Goal: Communication & Community: Share content

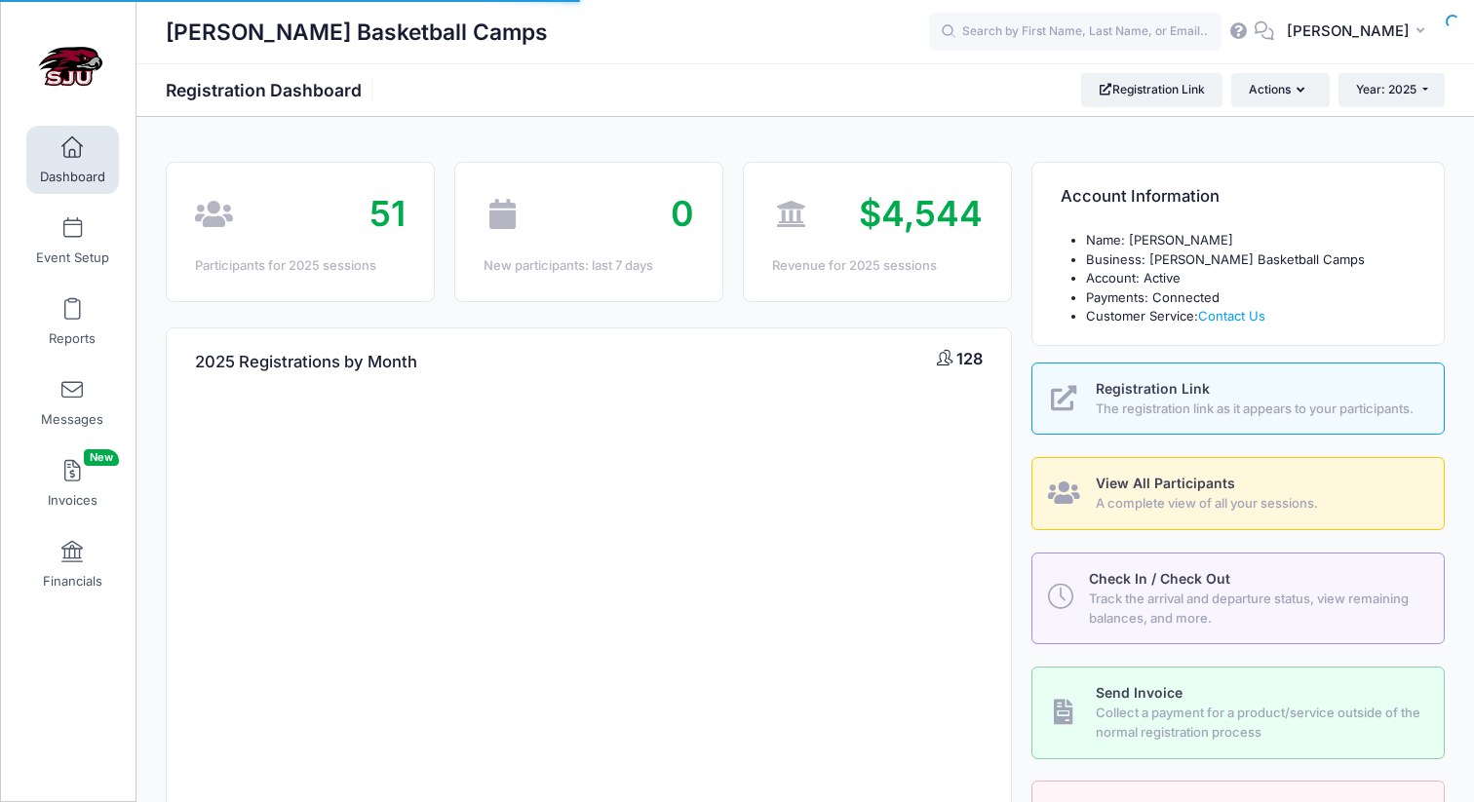
select select
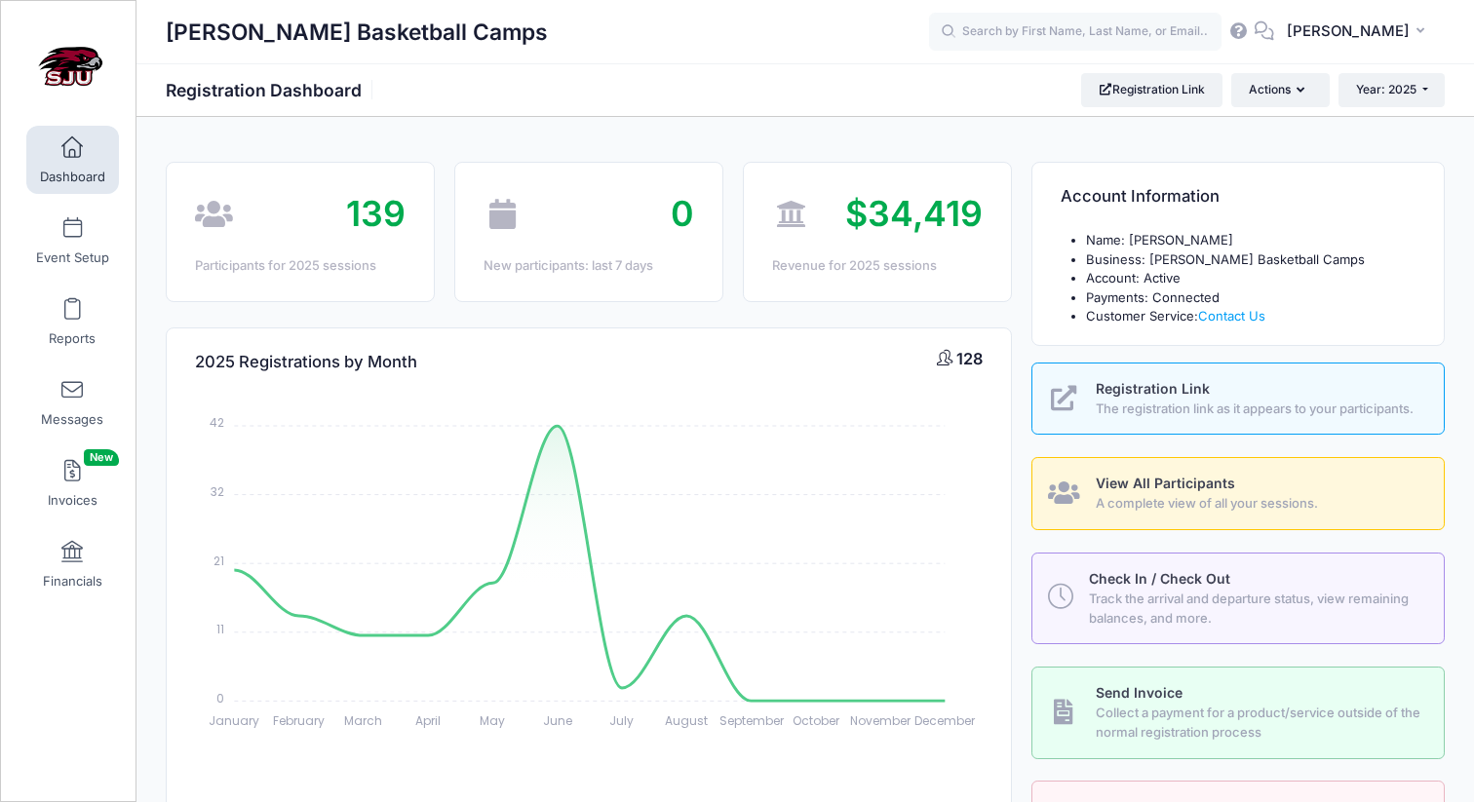
click at [321, 218] on div "139" at bounding box center [300, 214] width 211 height 53
click at [389, 210] on span "139" at bounding box center [375, 213] width 59 height 43
click at [345, 219] on div "139" at bounding box center [300, 214] width 211 height 53
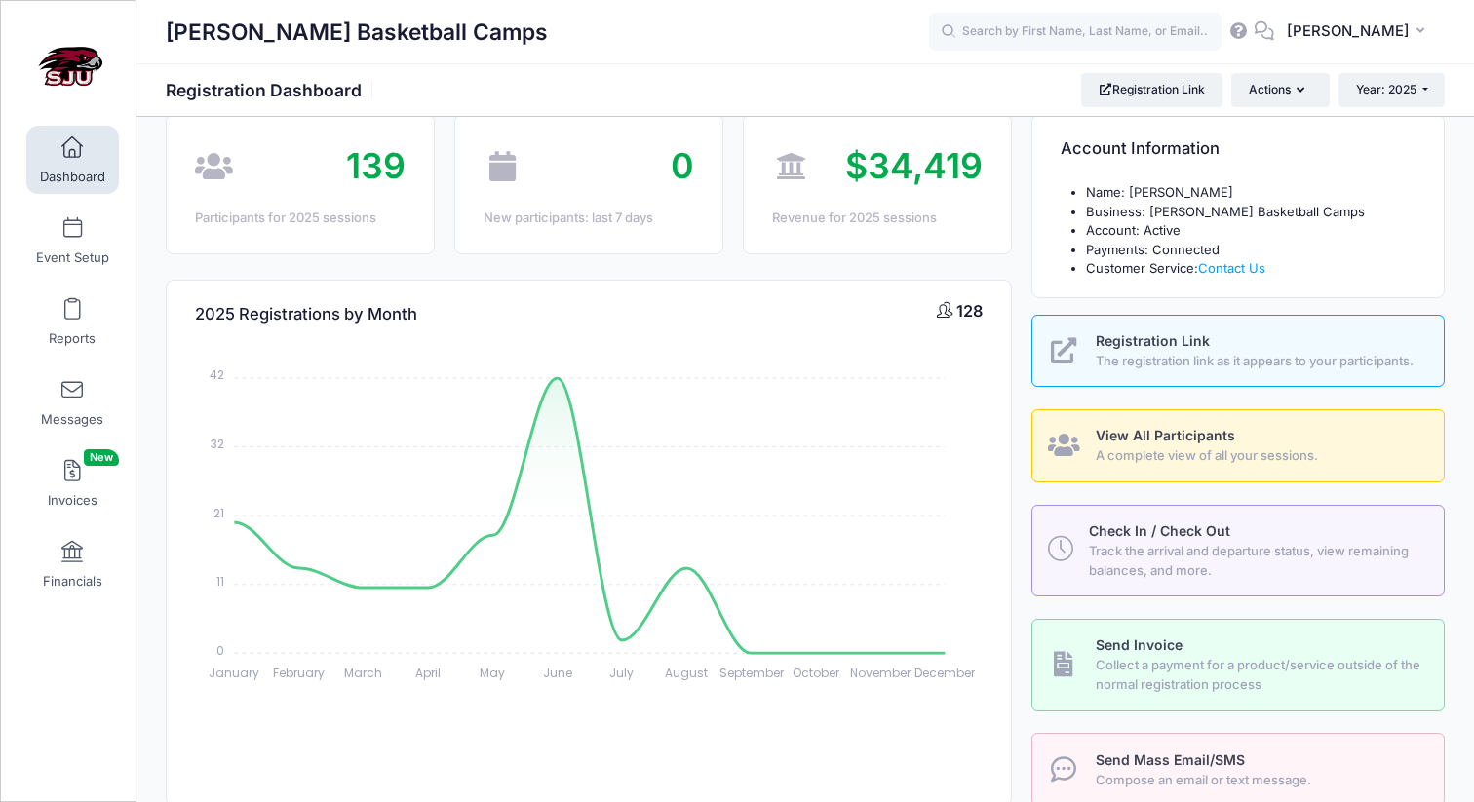
scroll to position [49, 0]
click at [1164, 444] on link "View All Participants A complete view of all your sessions." at bounding box center [1237, 444] width 413 height 73
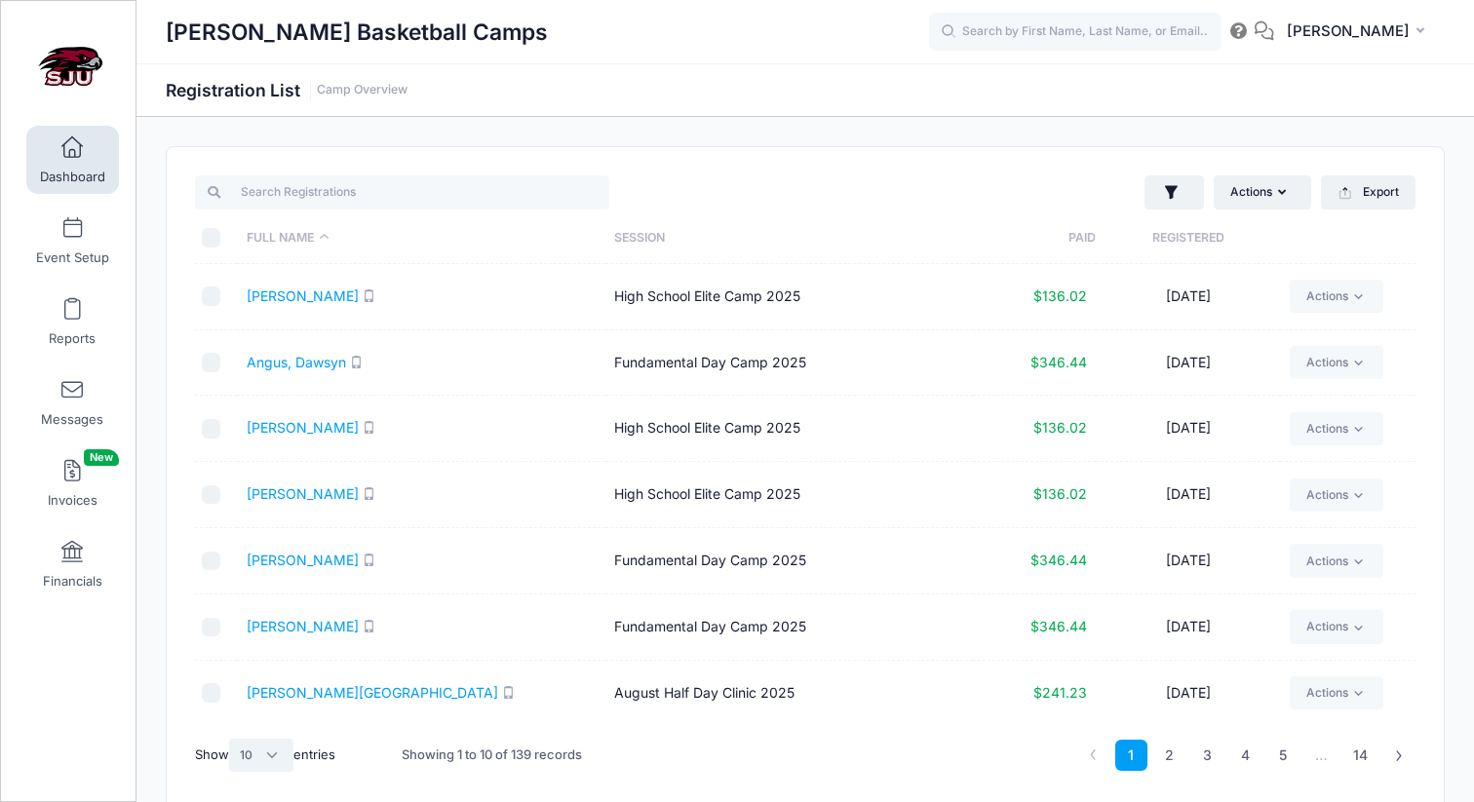
click at [285, 759] on select "All 10 25 50" at bounding box center [261, 755] width 64 height 33
select select "-1"
click at [232, 739] on select "All 10 25 50" at bounding box center [261, 755] width 64 height 33
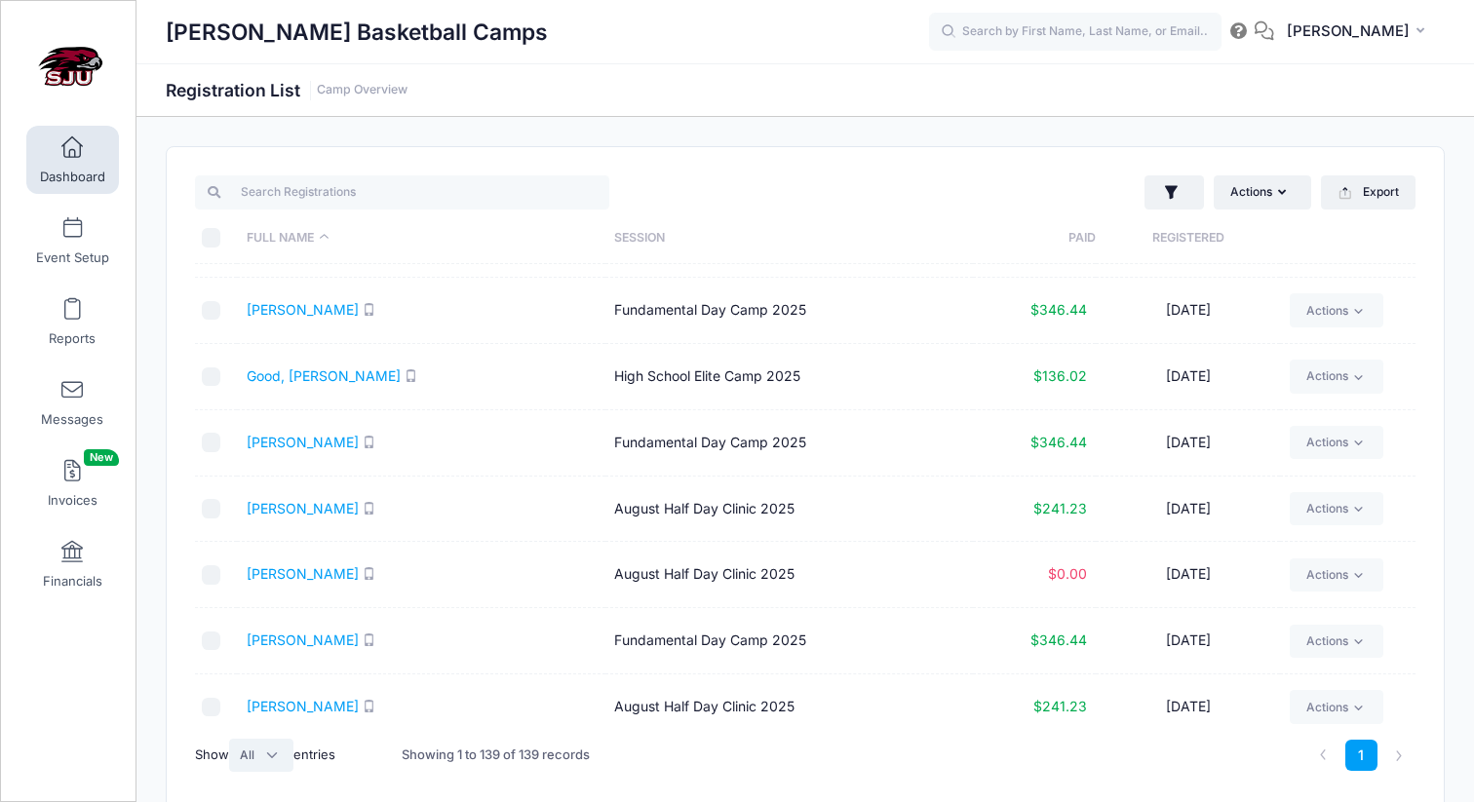
scroll to position [2280, 0]
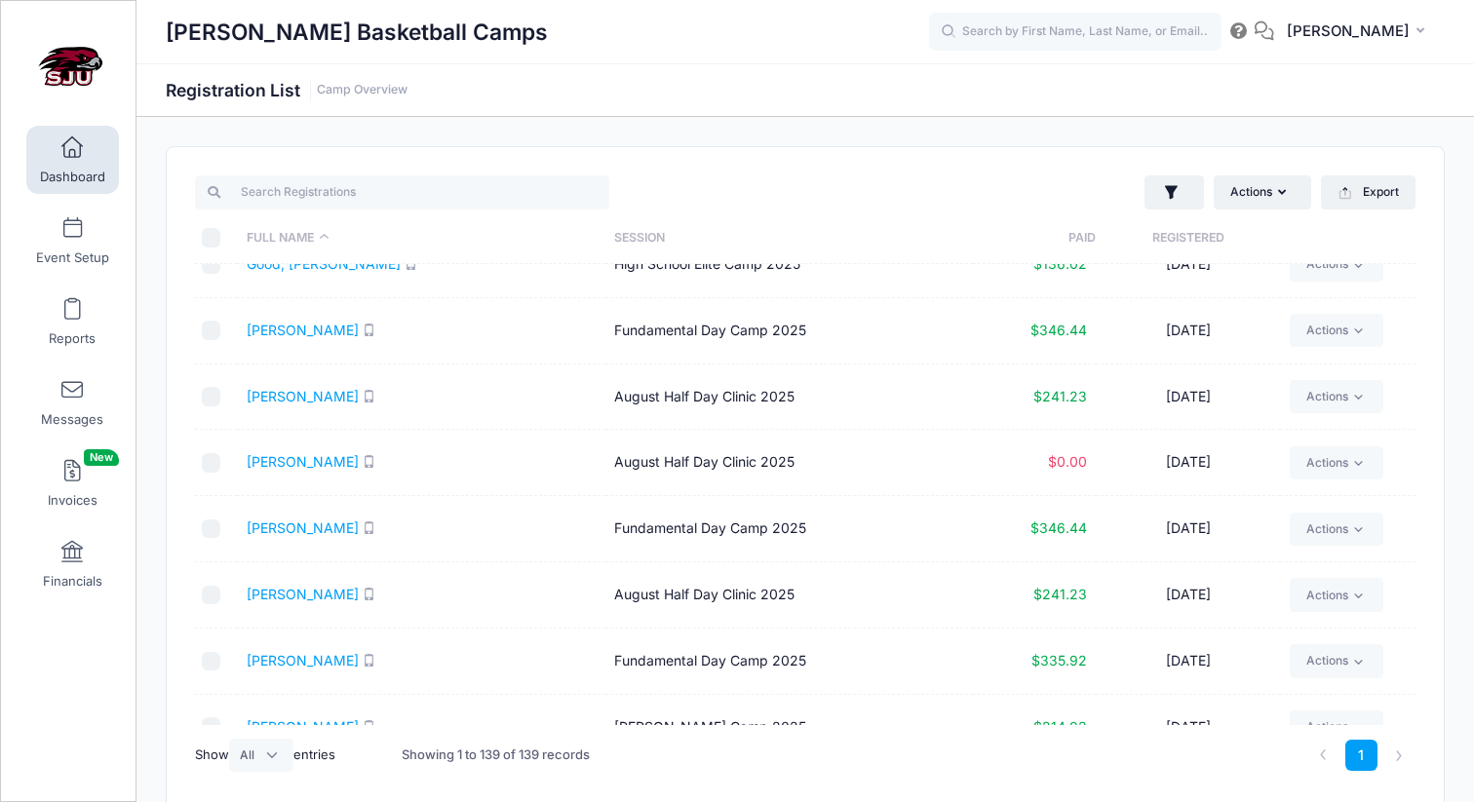
click at [58, 147] on link "Dashboard" at bounding box center [72, 160] width 93 height 68
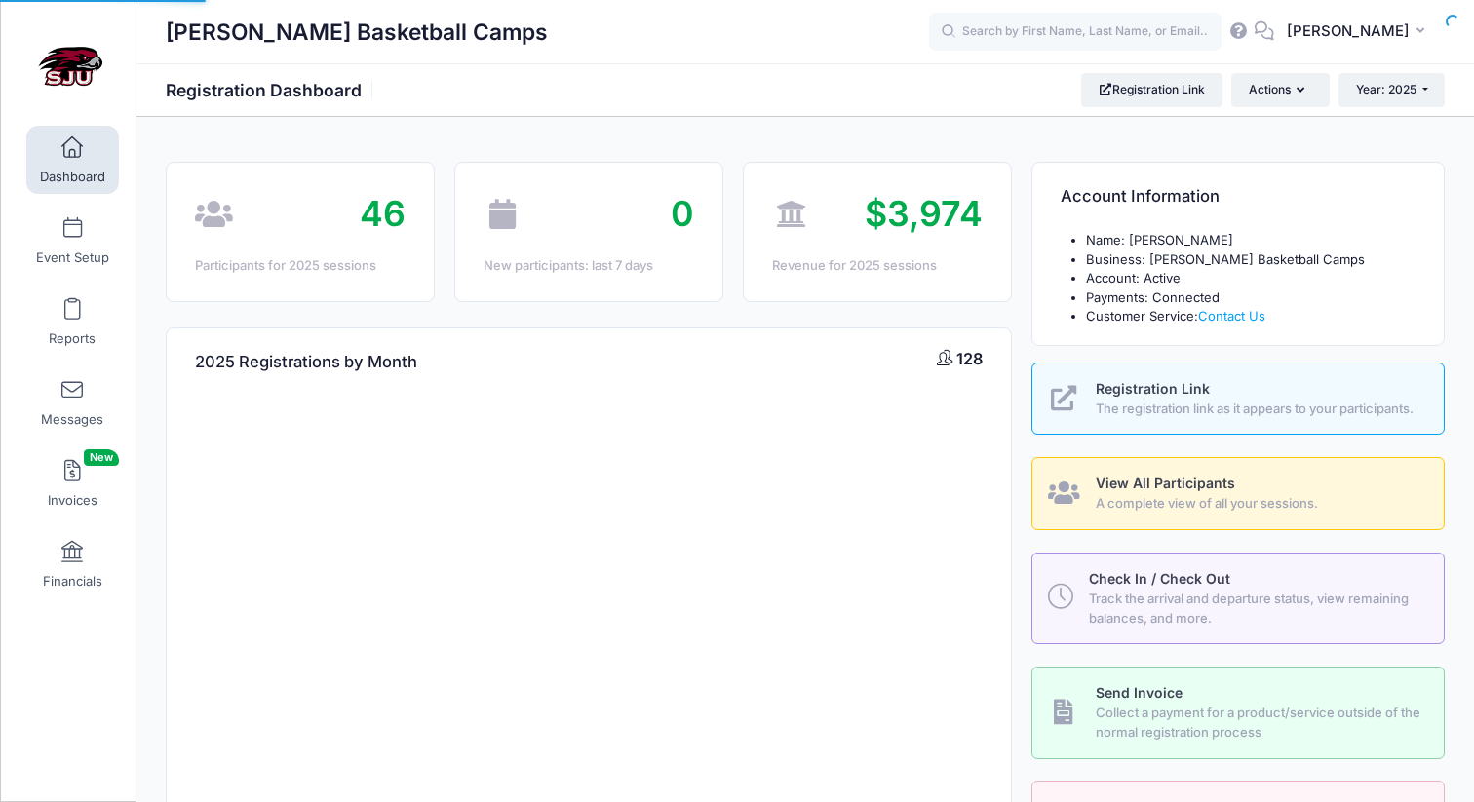
select select
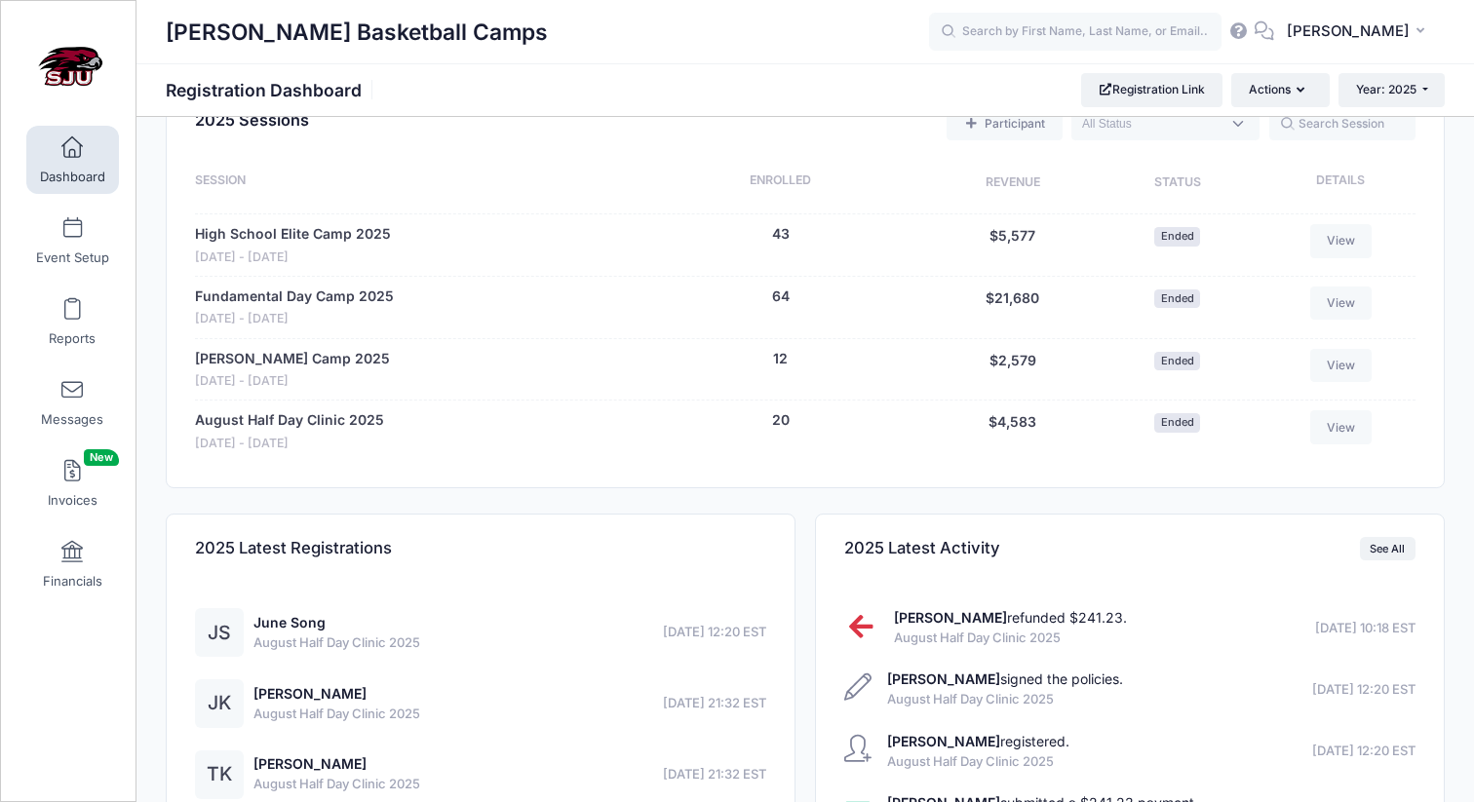
scroll to position [770, 0]
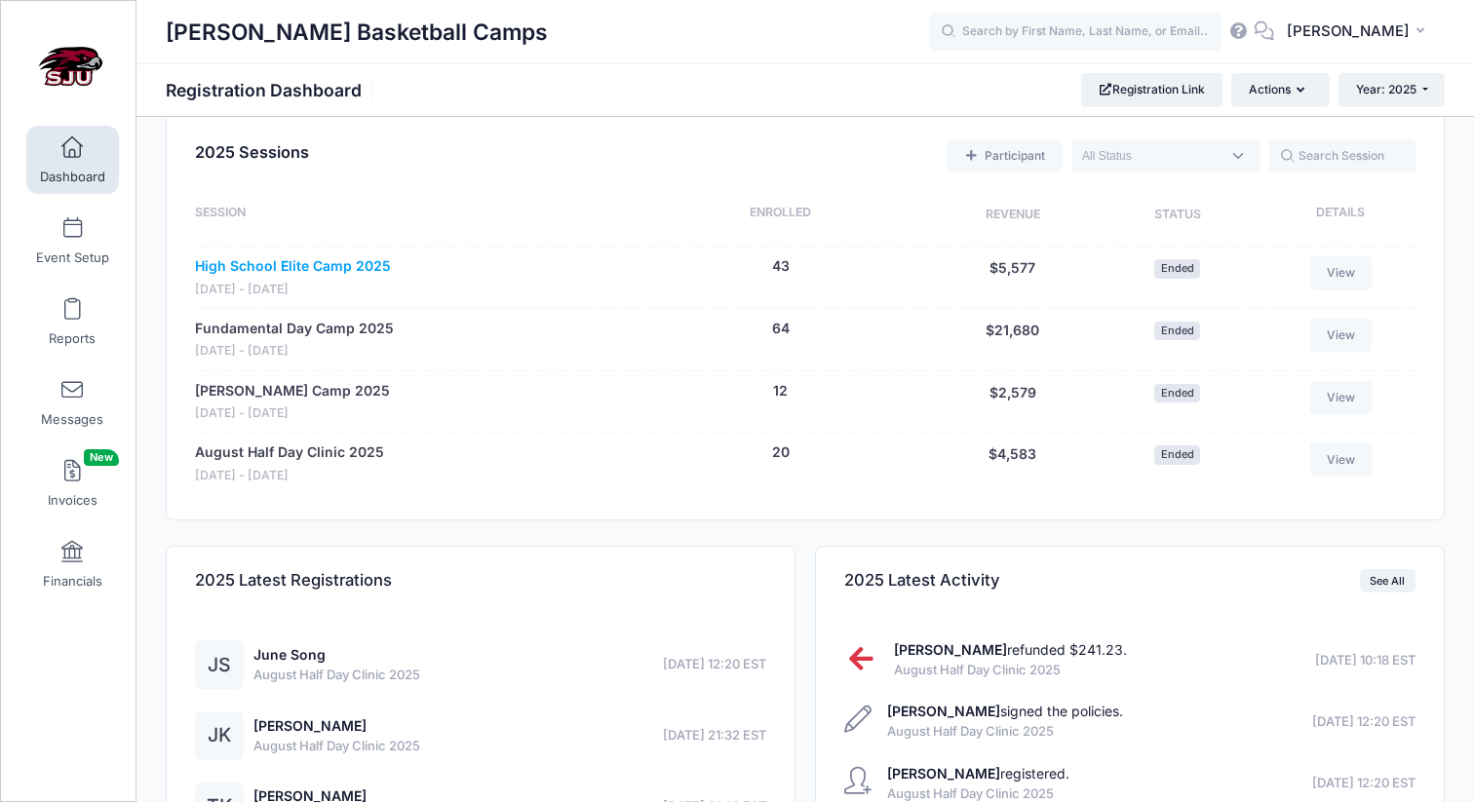
click at [333, 277] on link "High School Elite Camp 2025" at bounding box center [293, 266] width 196 height 20
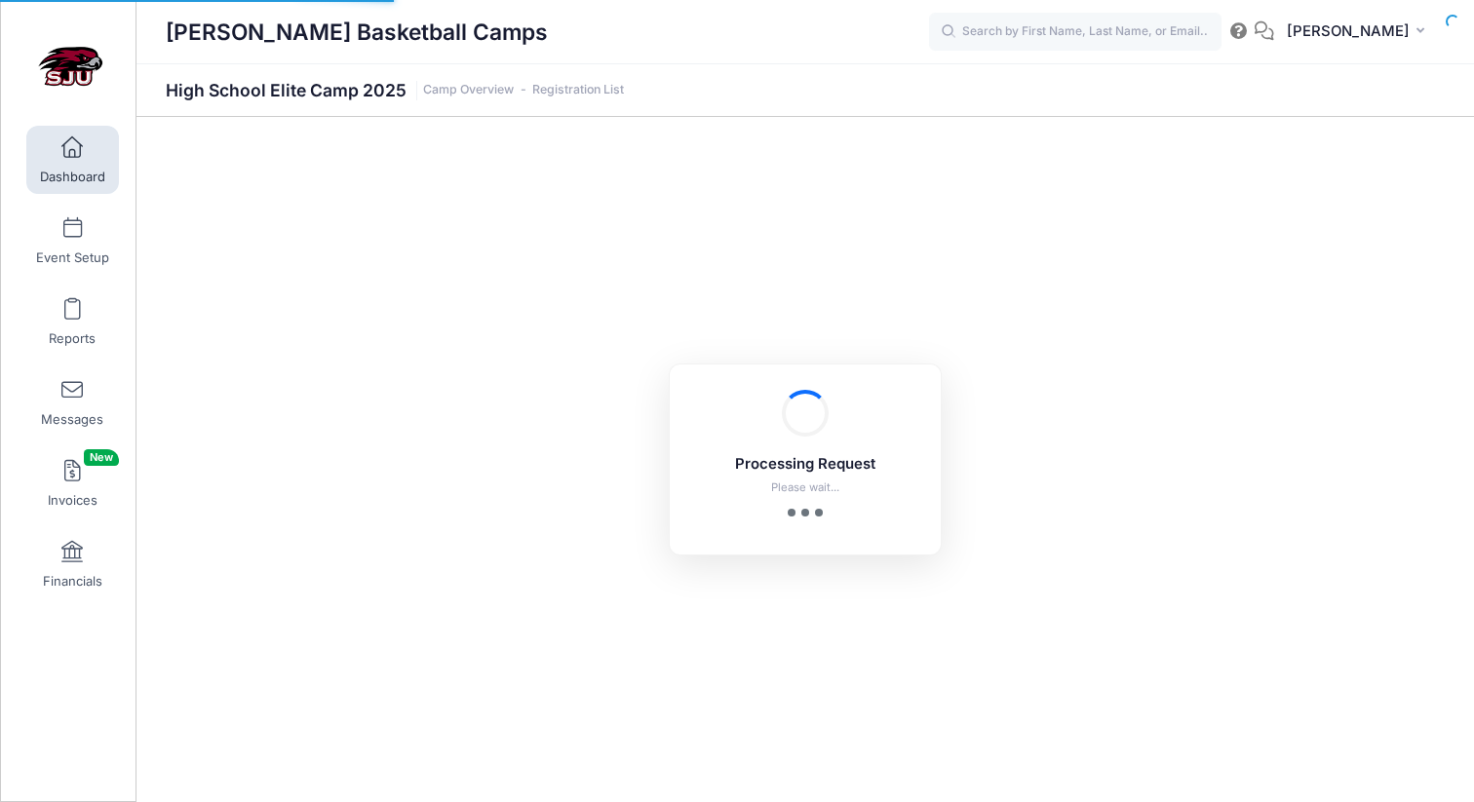
select select "10"
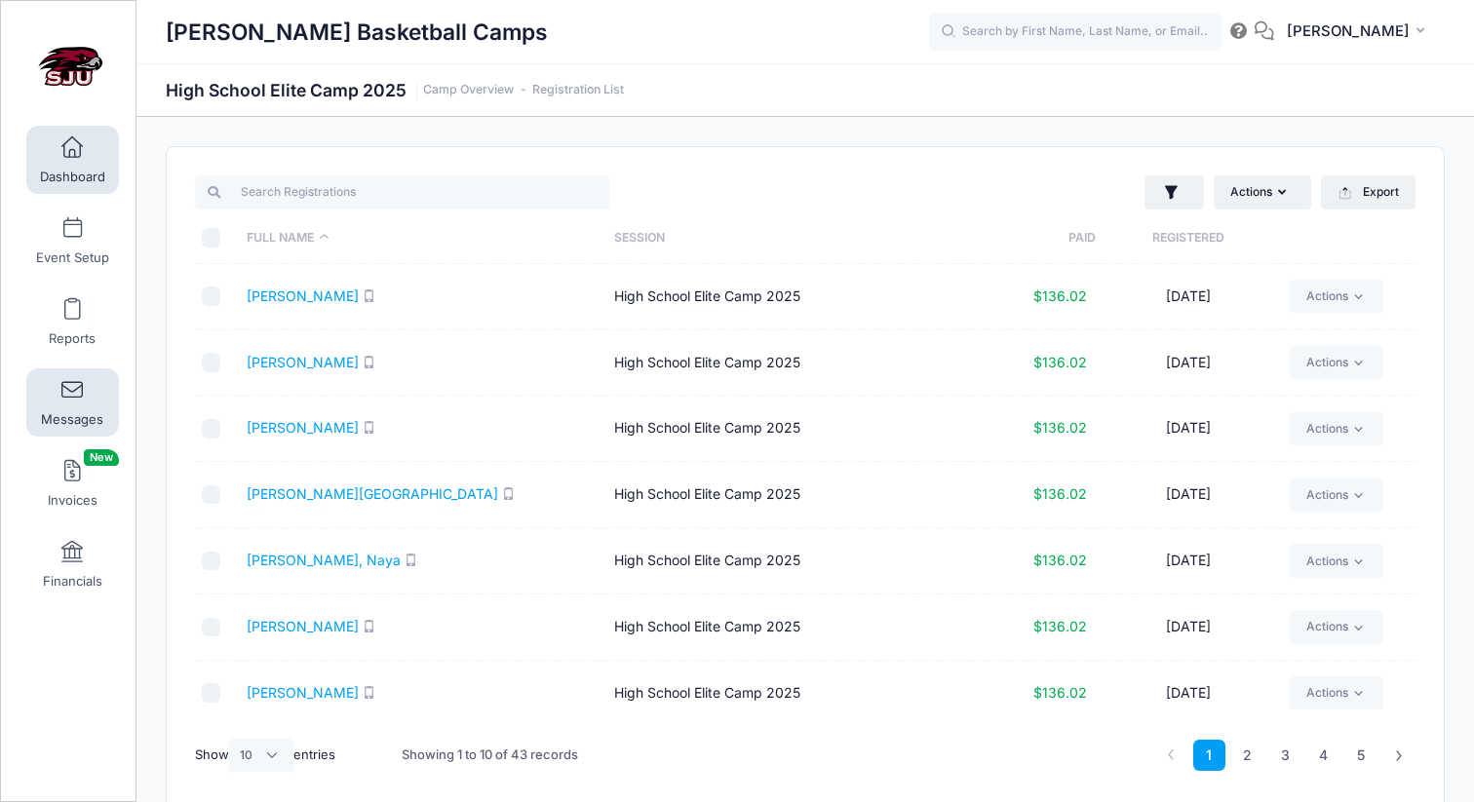
click at [72, 400] on span at bounding box center [72, 390] width 0 height 21
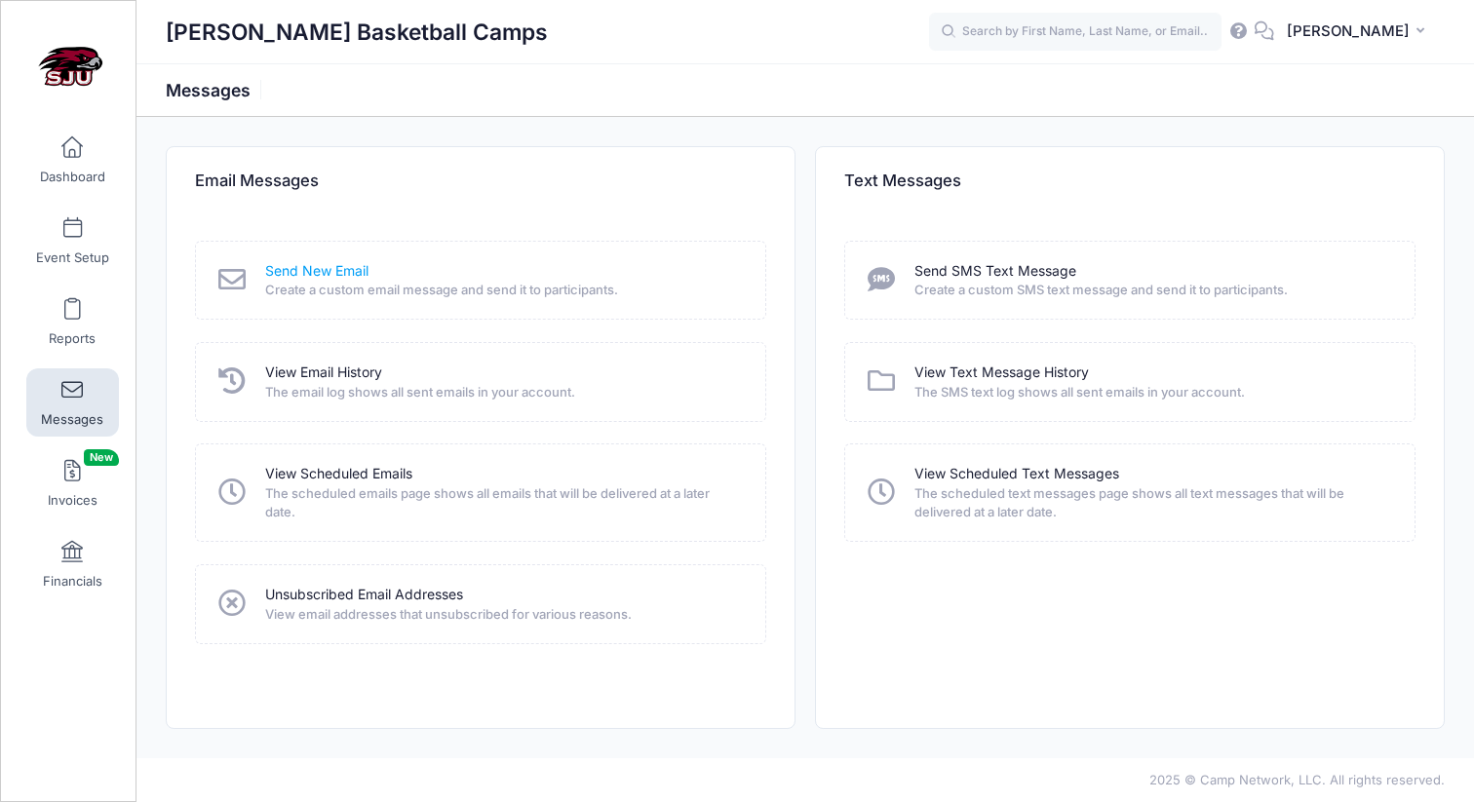
click at [341, 276] on link "Send New Email" at bounding box center [316, 271] width 103 height 20
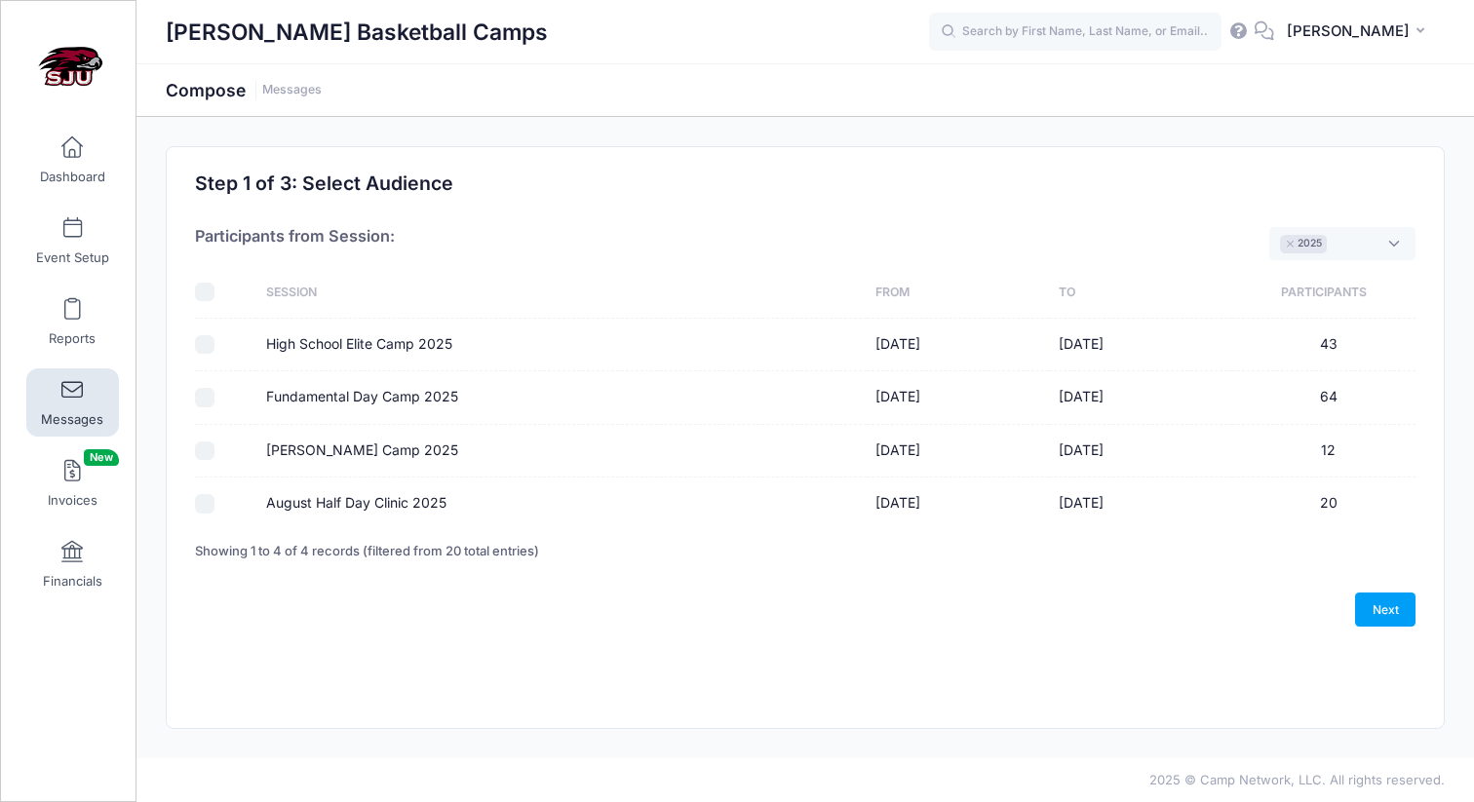
click at [211, 397] on input "Fundamental Day Camp 2025" at bounding box center [204, 397] width 19 height 19
checkbox input "true"
click at [204, 449] on input "[PERSON_NAME] Camp 2025" at bounding box center [204, 451] width 19 height 19
checkbox input "true"
click at [202, 500] on input "August Half Day Clinic 2025" at bounding box center [204, 503] width 19 height 19
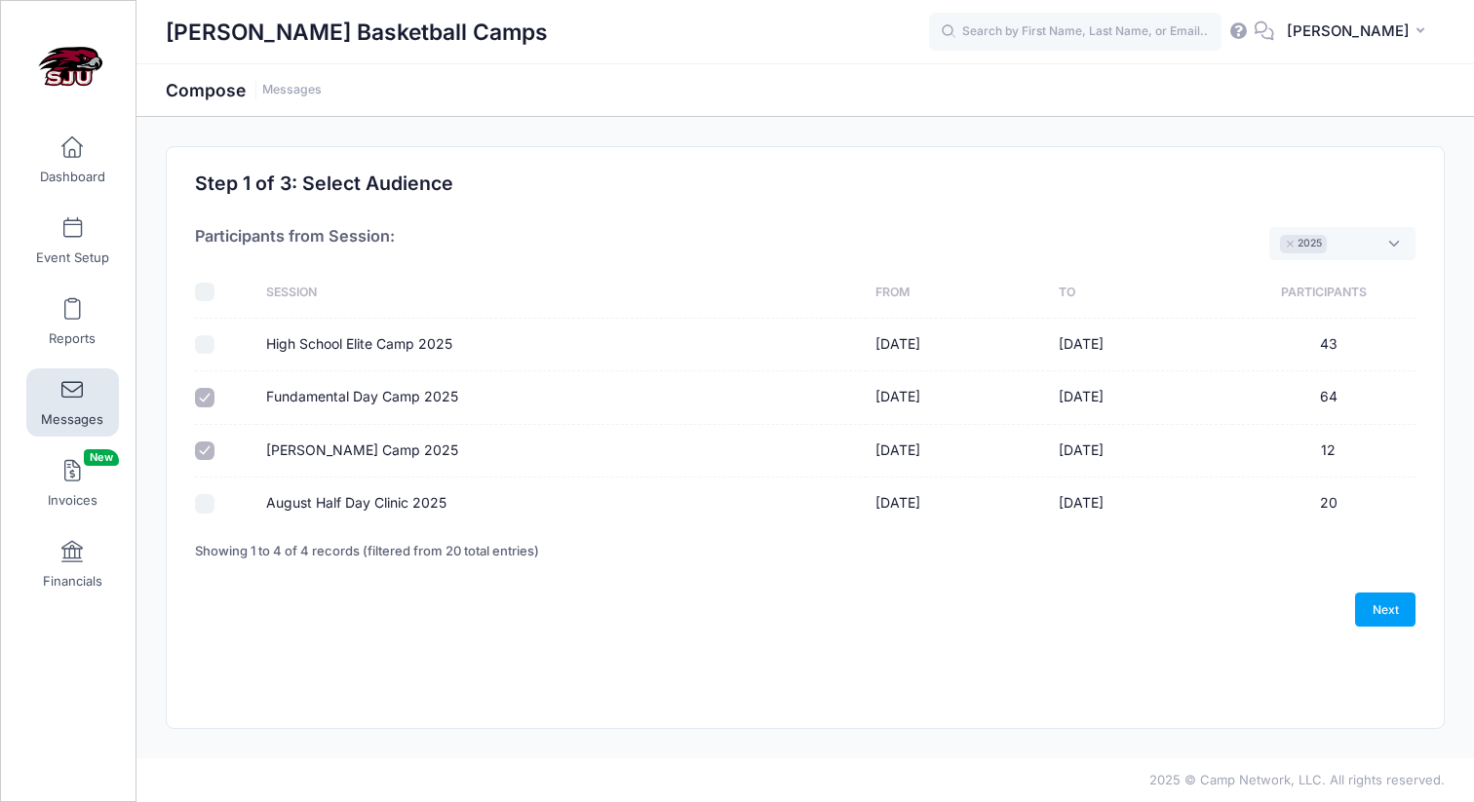
checkbox input "true"
click at [1389, 608] on link "Next" at bounding box center [1385, 609] width 60 height 33
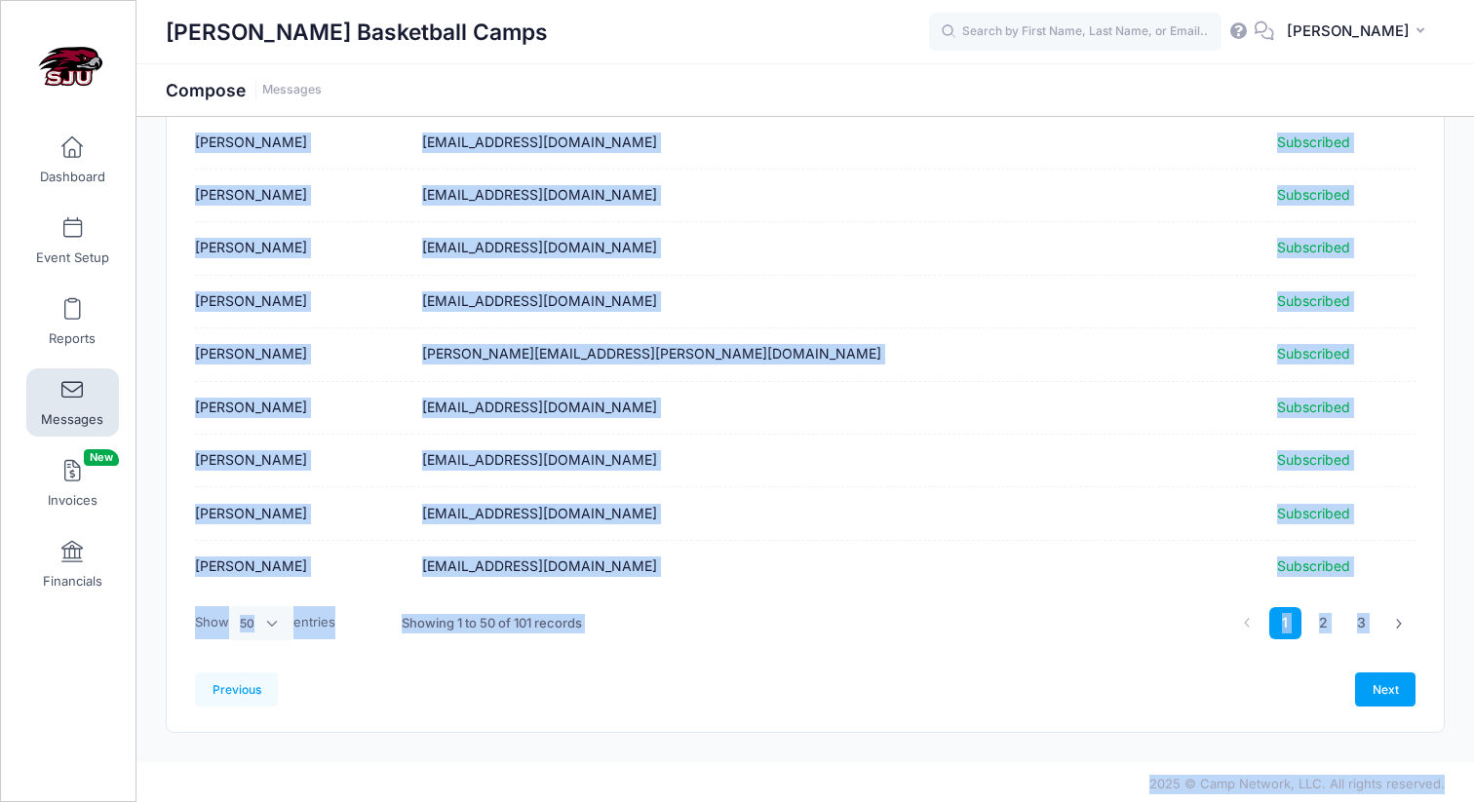
scroll to position [2356, 0]
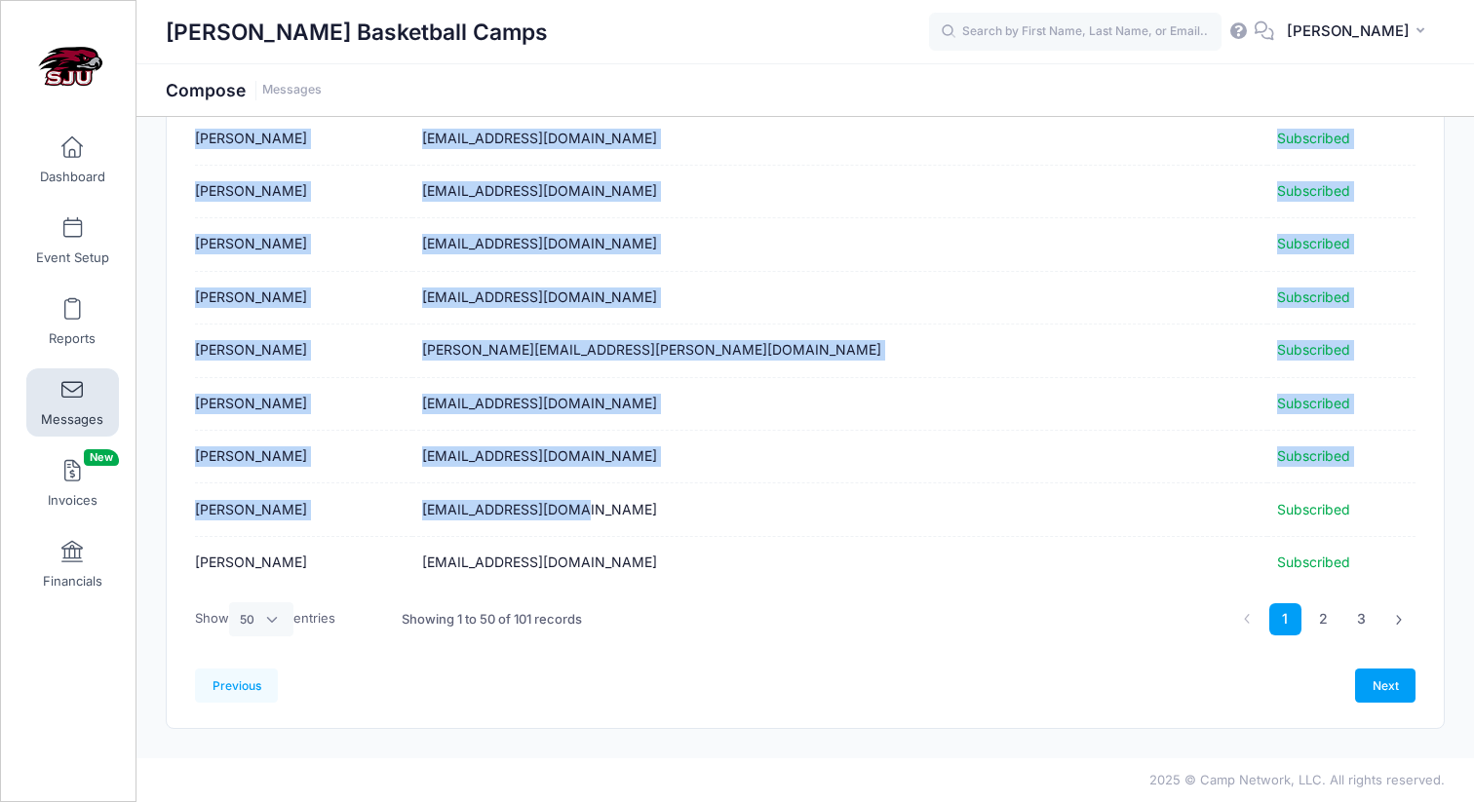
drag, startPoint x: 626, startPoint y: 316, endPoint x: 860, endPoint y: 533, distance: 319.4
click at [255, 614] on select "All 10 25 50" at bounding box center [261, 618] width 64 height 33
select select "-1"
click at [232, 636] on select "All 10 25 50" at bounding box center [261, 618] width 64 height 33
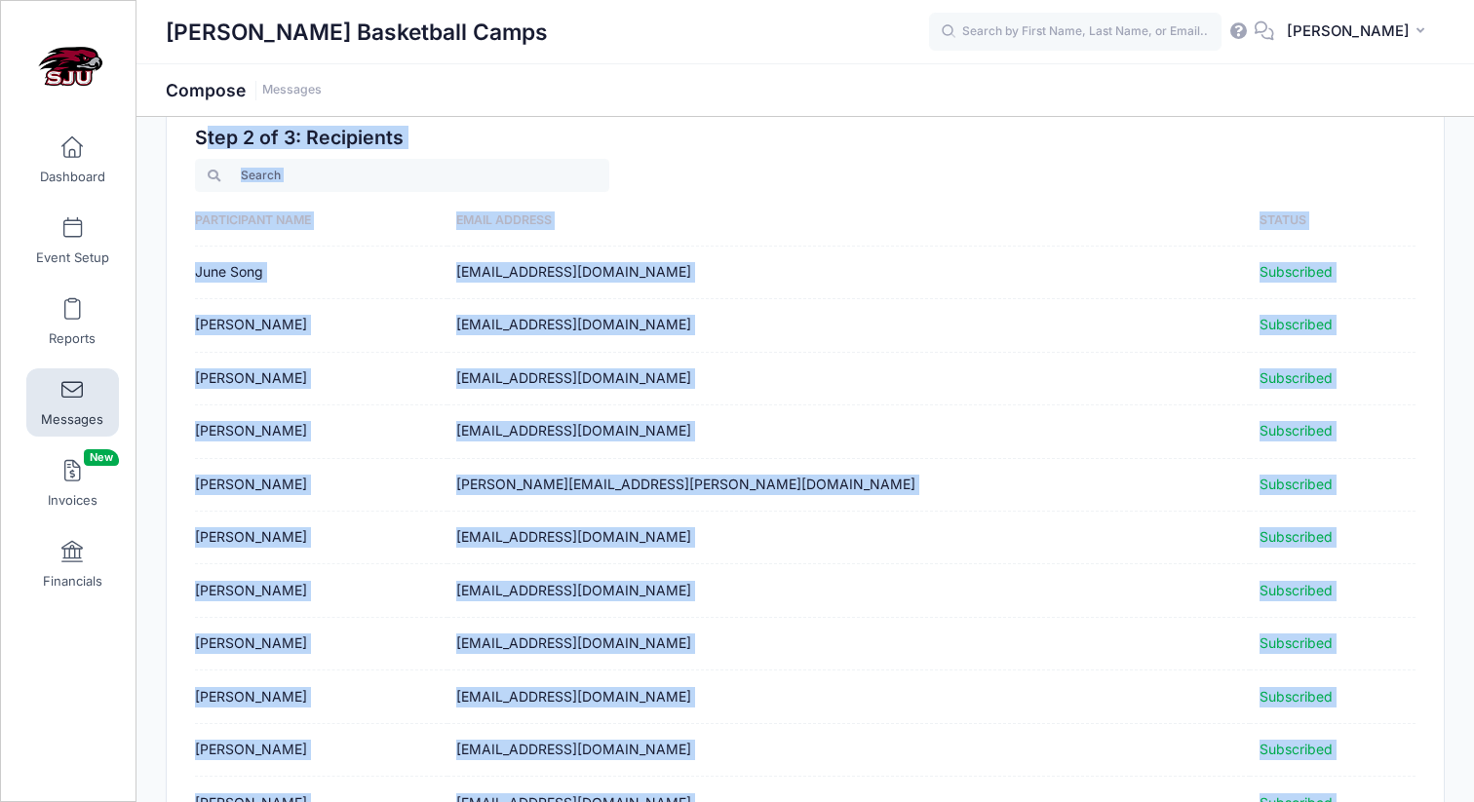
scroll to position [0, 0]
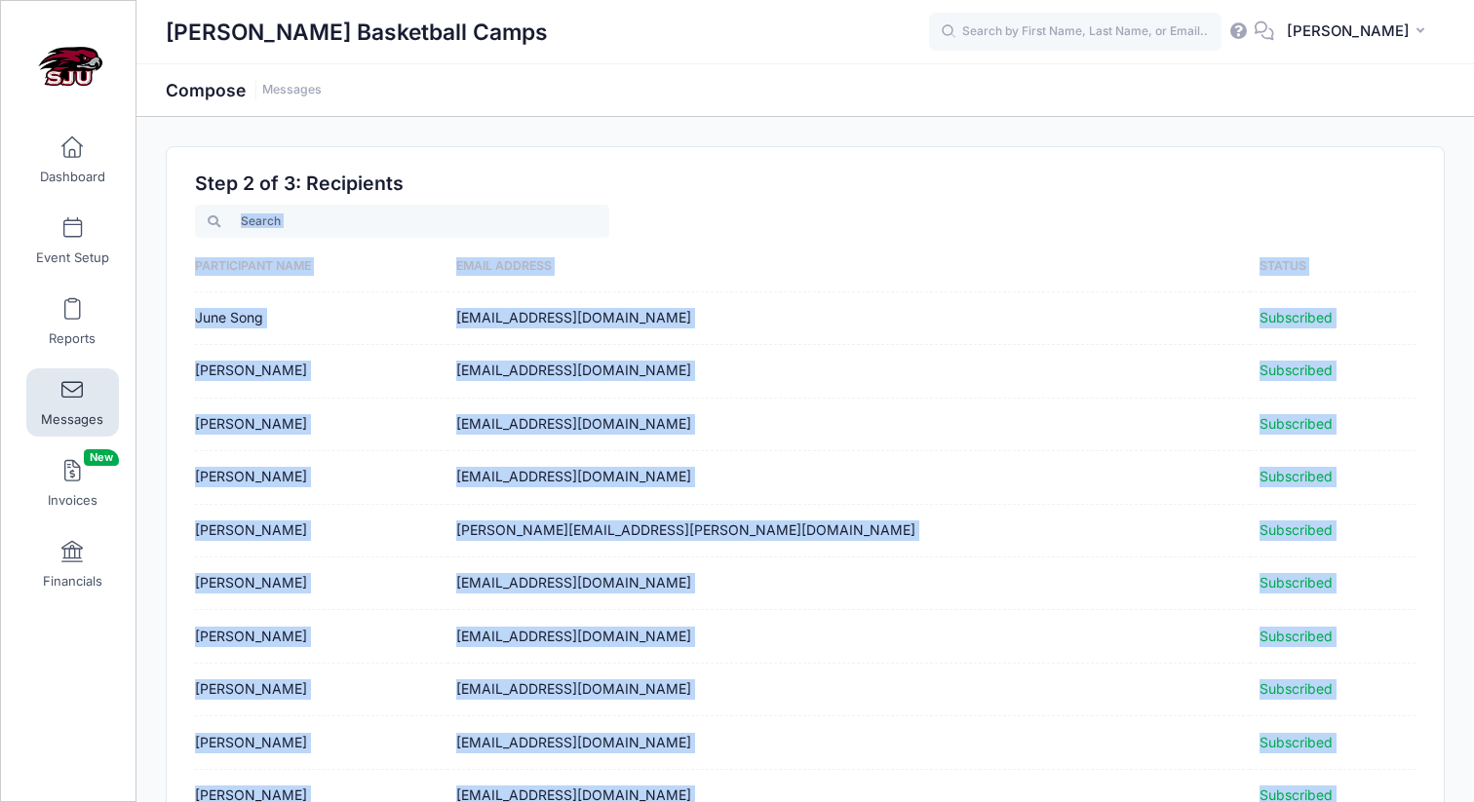
drag, startPoint x: 782, startPoint y: 561, endPoint x: 634, endPoint y: 236, distance: 356.8
copy div "Participant Name Email Address Status [PERSON_NAME] [PERSON_NAME][EMAIL_ADDRESS…"
click at [781, 215] on div at bounding box center [496, 222] width 620 height 40
